Goal: Information Seeking & Learning: Learn about a topic

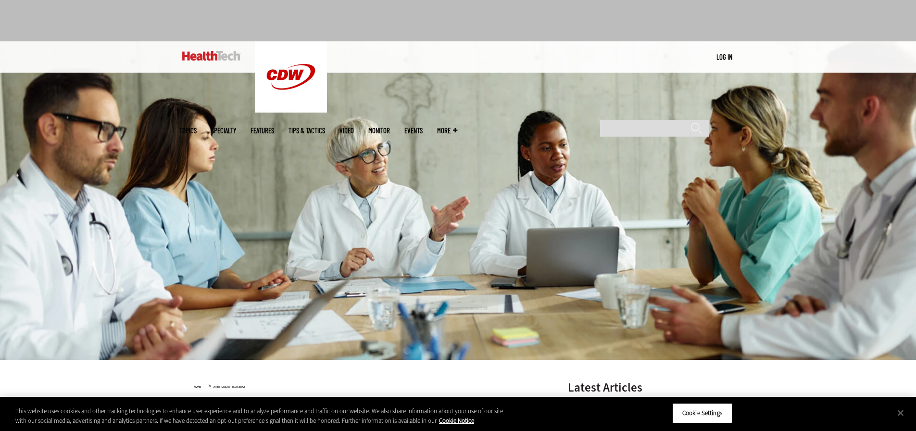
scroll to position [96, 0]
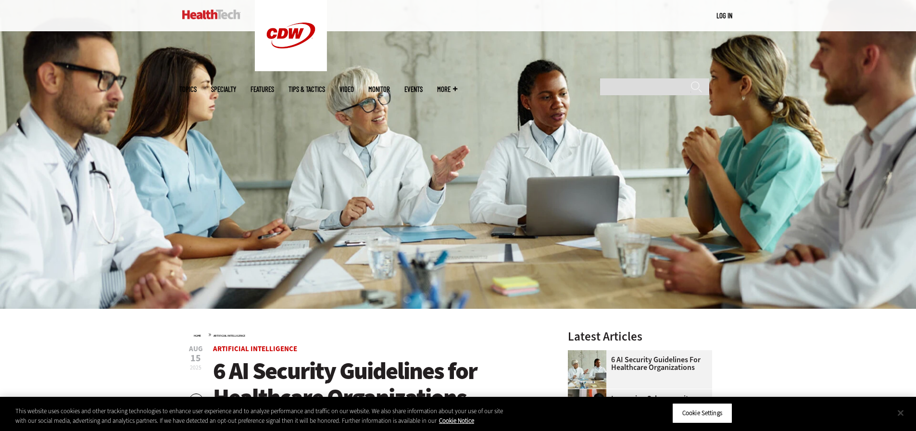
drag, startPoint x: 904, startPoint y: 415, endPoint x: 899, endPoint y: 411, distance: 6.5
click at [904, 415] on button "Close" at bounding box center [901, 412] width 21 height 21
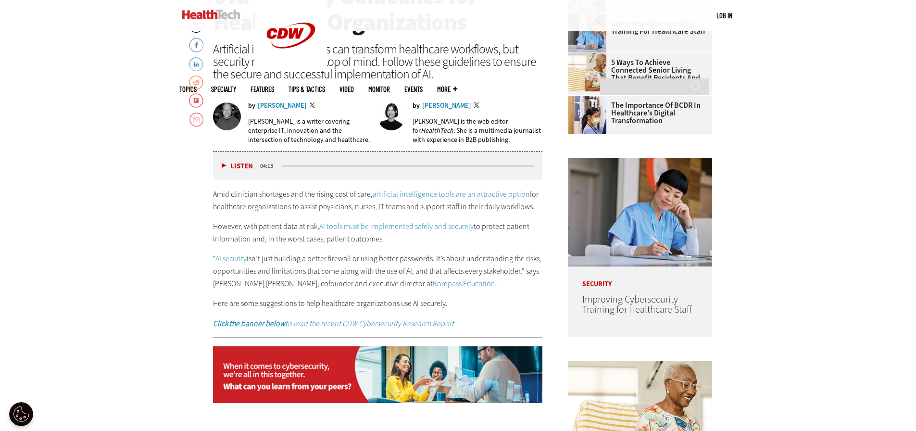
scroll to position [481, 0]
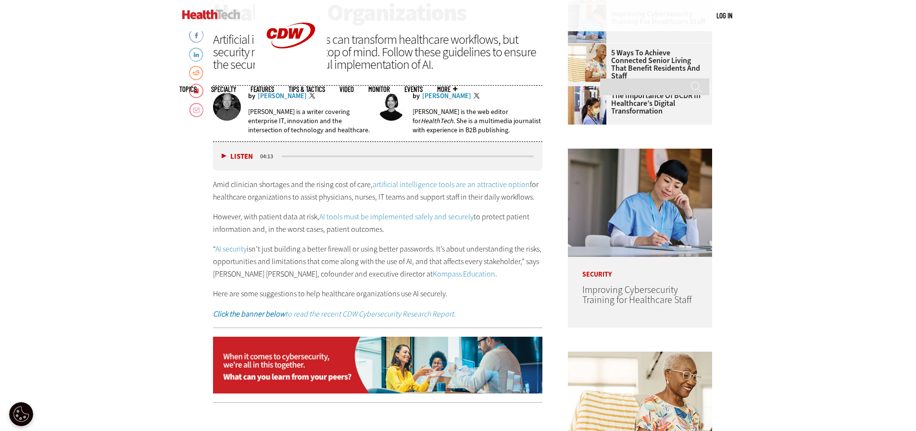
click at [223, 157] on button "Listen" at bounding box center [237, 156] width 31 height 7
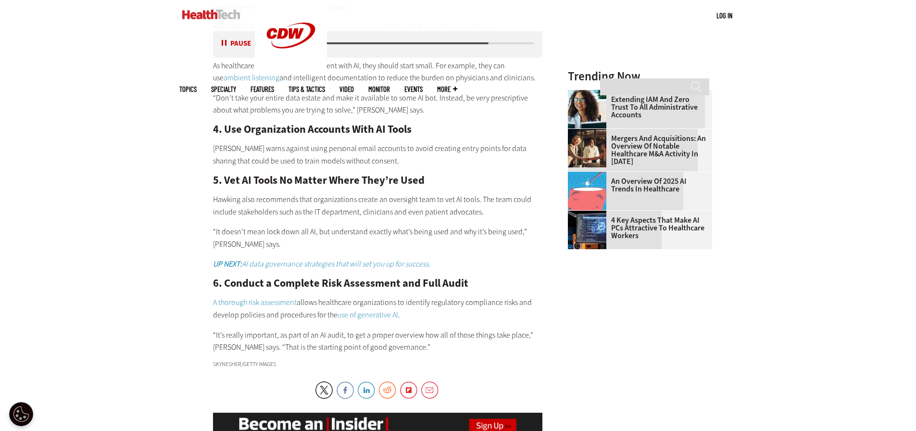
scroll to position [1155, 0]
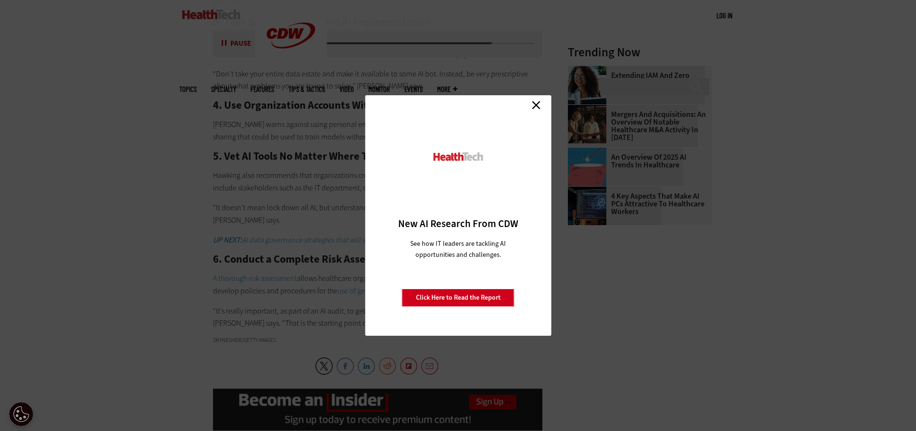
click at [535, 106] on link "Close" at bounding box center [536, 105] width 14 height 14
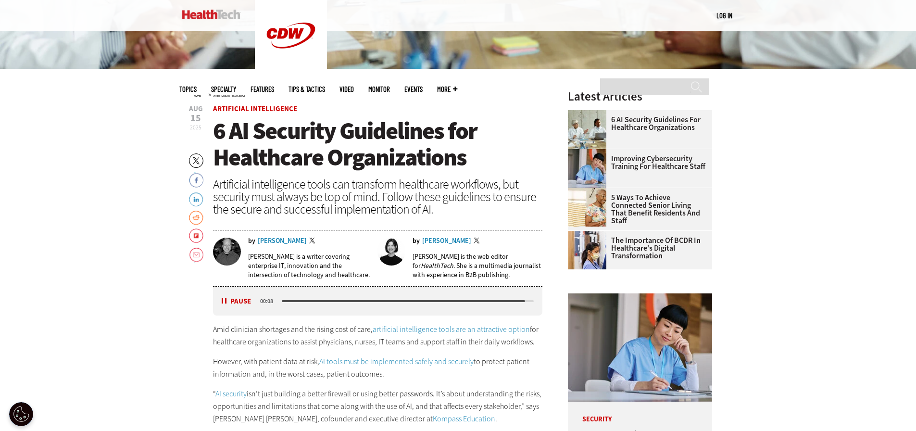
scroll to position [337, 0]
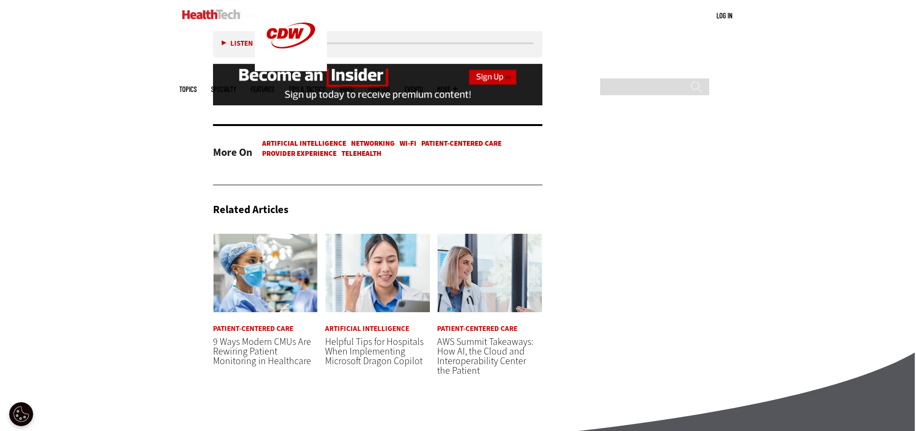
scroll to position [2788, 0]
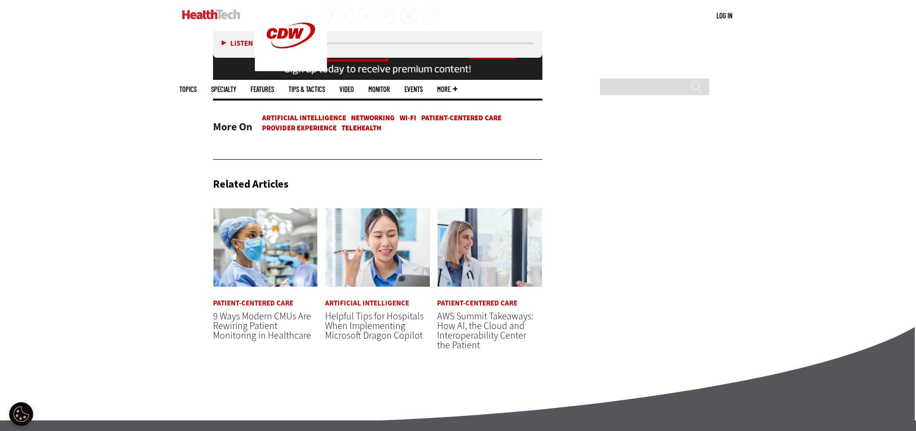
click at [385, 300] on link "Artificial Intelligence" at bounding box center [367, 303] width 84 height 7
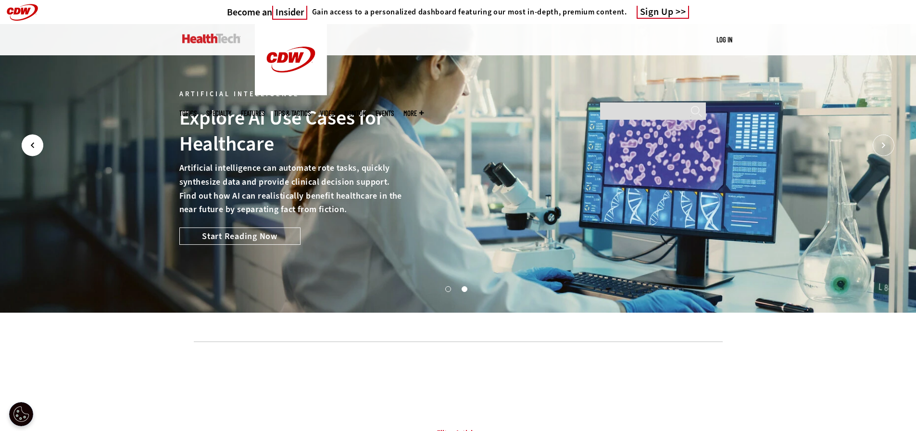
click at [36, 146] on icon "Prev" at bounding box center [33, 146] width 22 height 22
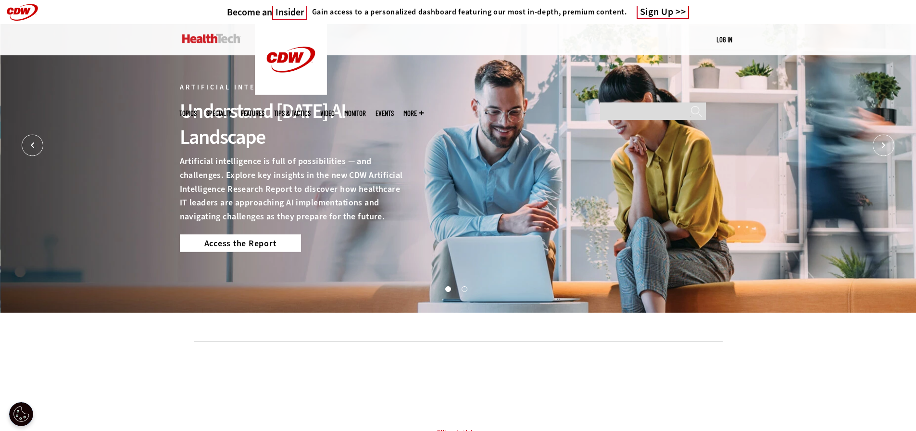
click at [241, 244] on link "Access the Report" at bounding box center [240, 242] width 121 height 17
